Goal: Entertainment & Leisure: Consume media (video, audio)

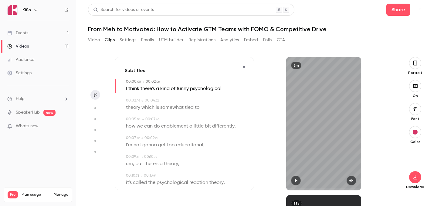
click at [242, 68] on icon "button" at bounding box center [243, 67] width 5 height 4
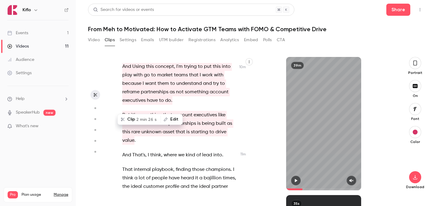
scroll to position [2289, 0]
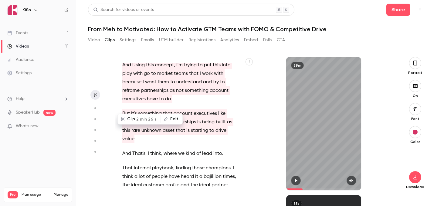
click at [199, 129] on div "And we're live and we're . Amazing , amazing . Well , uh , welcome , welcome , …" at bounding box center [183, 126] width 136 height 127
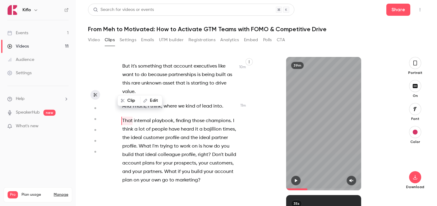
scroll to position [2336, 0]
drag, startPoint x: 122, startPoint y: 87, endPoint x: 189, endPoint y: 120, distance: 75.0
click at [189, 120] on p "That internal playbook , finding those champions . I think a lot of people have…" at bounding box center [179, 150] width 115 height 68
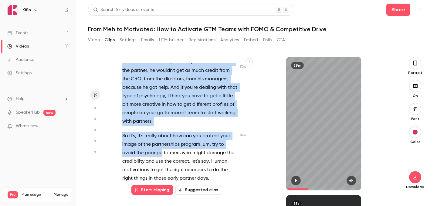
scroll to position [2916, 0]
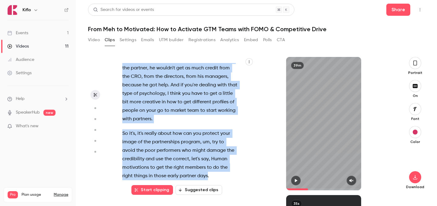
drag, startPoint x: 122, startPoint y: 93, endPoint x: 209, endPoint y: 149, distance: 102.7
click at [209, 149] on div "And we're live and we're . Amazing , amazing . Well , uh , welcome , welcome , …" at bounding box center [183, 126] width 136 height 127
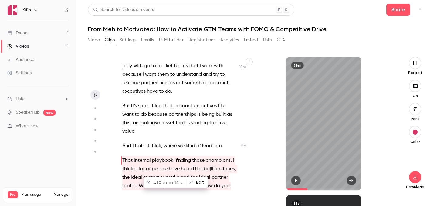
click at [209, 149] on div "And we're live and we're . Amazing , amazing . Well , uh , welcome , welcome , …" at bounding box center [183, 126] width 136 height 127
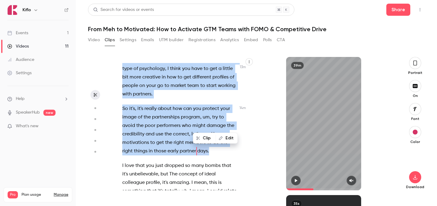
scroll to position [2945, 0]
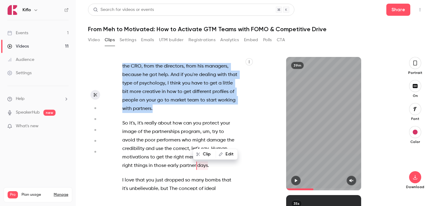
drag, startPoint x: 120, startPoint y: 81, endPoint x: 196, endPoint y: 84, distance: 75.3
click at [196, 84] on div "And we're live and we're . Amazing , amazing . Well , uh , welcome , welcome , …" at bounding box center [183, 126] width 136 height 127
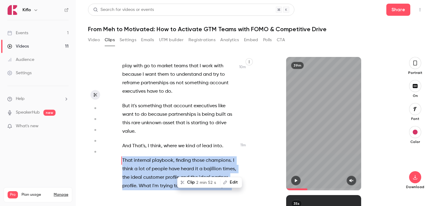
scroll to position [2296, 0]
click at [203, 181] on span "2 min 52 s" at bounding box center [206, 182] width 20 height 6
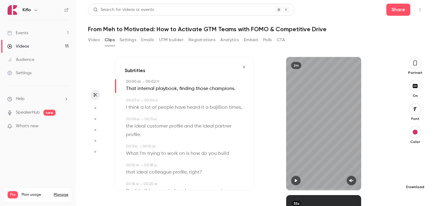
click at [412, 174] on button "button" at bounding box center [415, 177] width 12 height 12
click at [243, 67] on icon "button" at bounding box center [244, 67] width 2 height 2
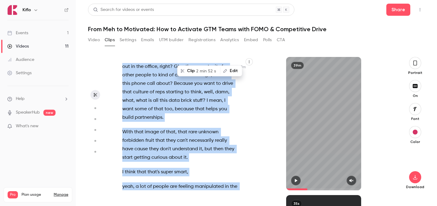
scroll to position [4312, 0]
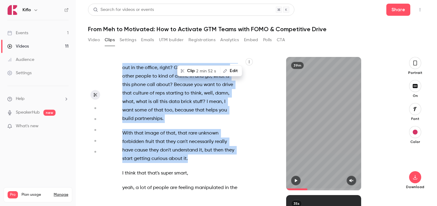
drag, startPoint x: 122, startPoint y: 93, endPoint x: 188, endPoint y: 123, distance: 72.3
click at [188, 123] on div "And we're live and we're . Amazing , amazing . Well , uh , welcome , welcome , …" at bounding box center [183, 126] width 136 height 127
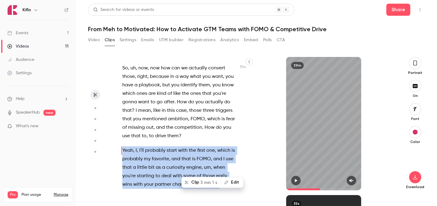
scroll to position [3691, 0]
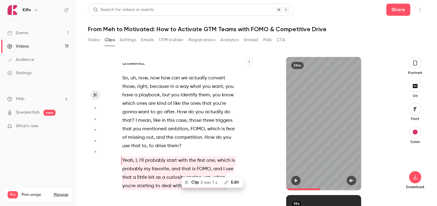
click at [161, 156] on span "probably" at bounding box center [155, 160] width 20 height 8
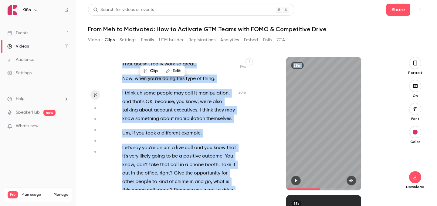
scroll to position [4294, 0]
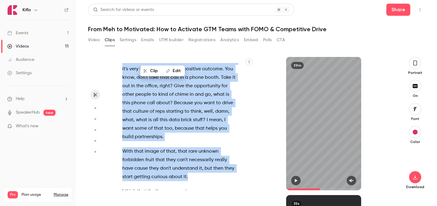
drag, startPoint x: 138, startPoint y: 128, endPoint x: 189, endPoint y: 148, distance: 54.4
click at [189, 148] on div "And we're live and we're . Amazing , amazing . Well , uh , welcome , welcome , …" at bounding box center [183, 126] width 136 height 127
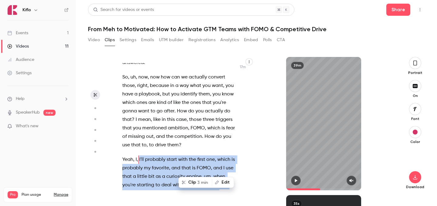
scroll to position [3691, 0]
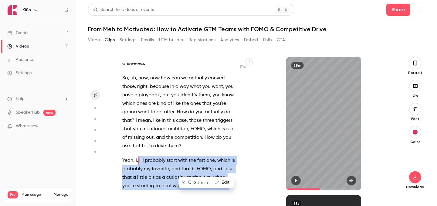
click at [199, 187] on button "Clip 3 min" at bounding box center [195, 183] width 32 height 10
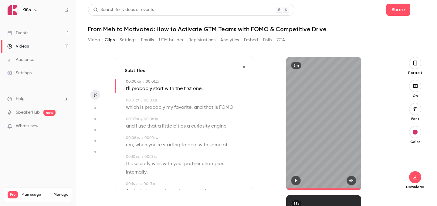
type input "*"
click at [415, 178] on icon "button" at bounding box center [415, 177] width 4 height 5
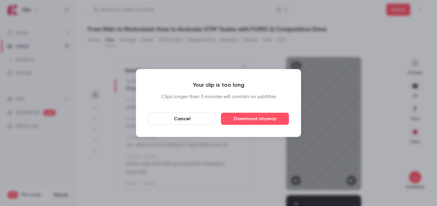
click at [204, 119] on button "Cancel" at bounding box center [182, 119] width 68 height 12
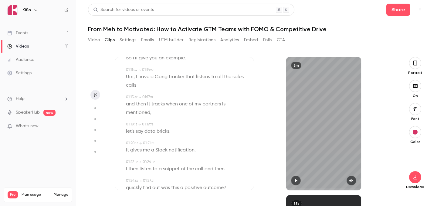
scroll to position [525, 0]
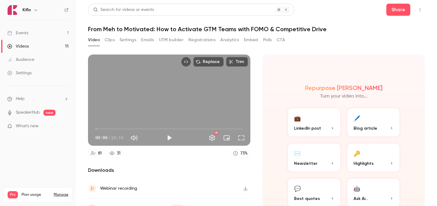
click at [110, 40] on button "Clips" at bounding box center [110, 40] width 10 height 10
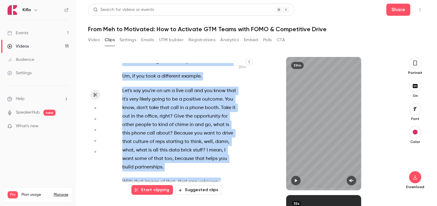
scroll to position [4291, 0]
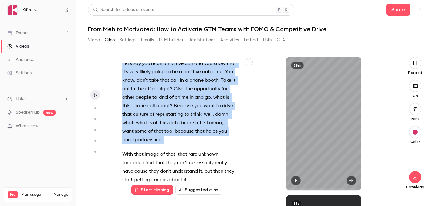
drag, startPoint x: 139, startPoint y: 119, endPoint x: 176, endPoint y: 109, distance: 38.0
click at [176, 109] on div "And we're live and we're . Amazing , amazing . Well , uh , welcome , welcome , …" at bounding box center [183, 126] width 136 height 127
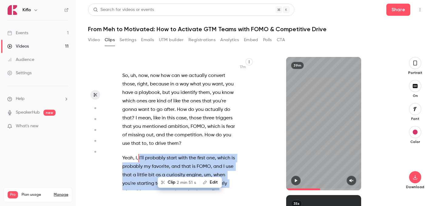
scroll to position [3691, 0]
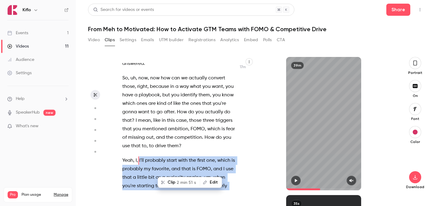
click at [189, 182] on span "2 min 51 s" at bounding box center [185, 182] width 19 height 6
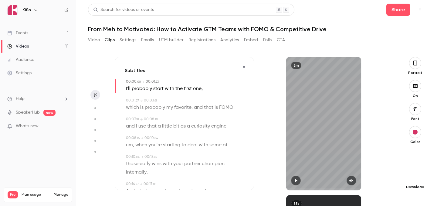
click at [414, 175] on icon "button" at bounding box center [414, 177] width 7 height 5
click at [245, 68] on icon "button" at bounding box center [243, 67] width 5 height 4
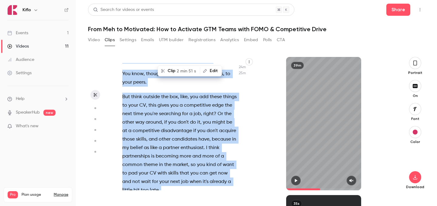
scroll to position [5309, 0]
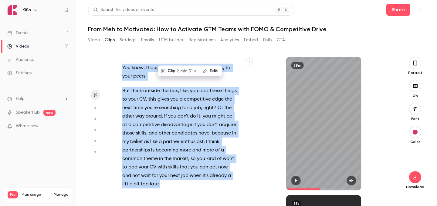
drag, startPoint x: 122, startPoint y: 96, endPoint x: 183, endPoint y: 148, distance: 80.0
click at [183, 148] on div "And we're live and we're . Amazing , amazing . Well , uh , welcome , welcome , …" at bounding box center [183, 126] width 136 height 127
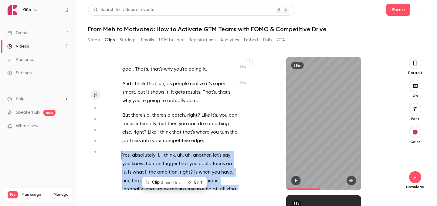
scroll to position [4718, 0]
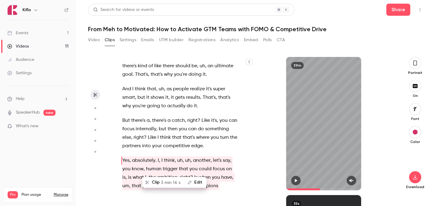
click at [186, 118] on div "And we're live and we're . Amazing , amazing . Well , uh , welcome , welcome , …" at bounding box center [183, 126] width 136 height 127
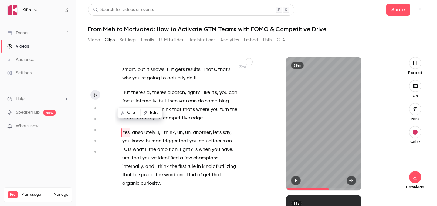
click at [212, 171] on span "that" at bounding box center [216, 175] width 9 height 8
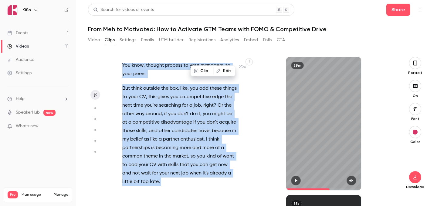
scroll to position [5377, 0]
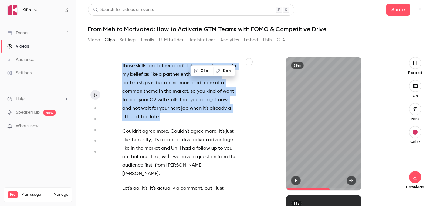
drag, startPoint x: 122, startPoint y: 148, endPoint x: 162, endPoint y: 81, distance: 78.5
click at [162, 81] on div "And we're live and we're . Amazing , amazing . Well , uh , welcome , welcome , …" at bounding box center [183, 126] width 136 height 127
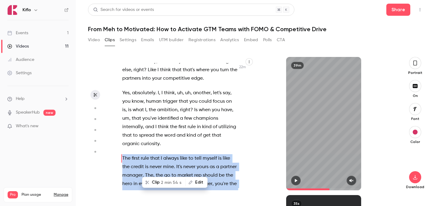
scroll to position [4784, 0]
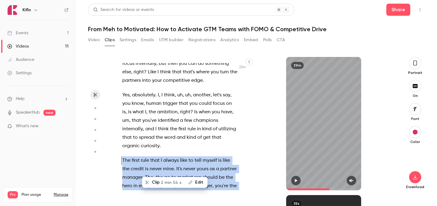
click at [166, 184] on span "2 min 54 s" at bounding box center [171, 182] width 21 height 6
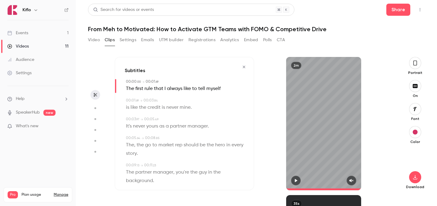
type input "*"
click at [416, 178] on icon "button" at bounding box center [414, 177] width 7 height 5
